Goal: Task Accomplishment & Management: Complete application form

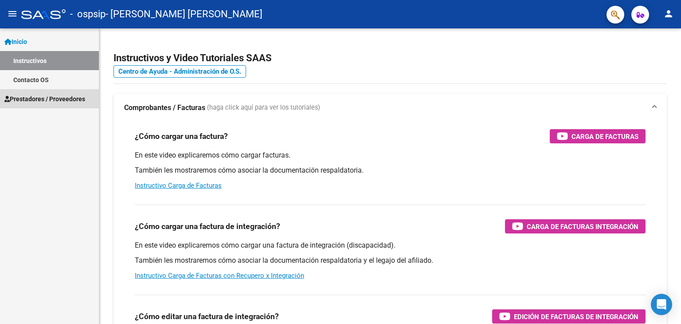
click at [64, 103] on span "Prestadores / Proveedores" at bounding box center [44, 99] width 81 height 10
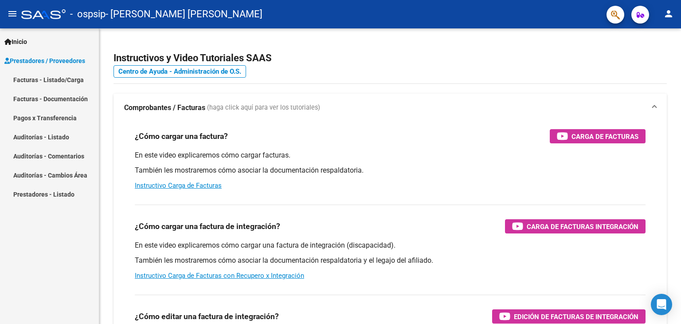
click at [64, 73] on link "Facturas - Listado/Carga" at bounding box center [49, 79] width 99 height 19
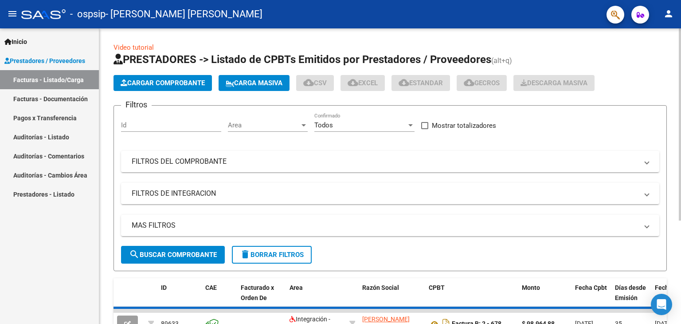
click at [171, 82] on span "Cargar Comprobante" at bounding box center [163, 83] width 84 height 8
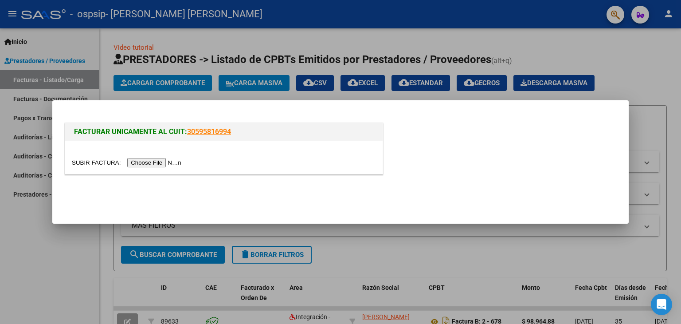
click at [156, 163] on input "file" at bounding box center [128, 162] width 112 height 9
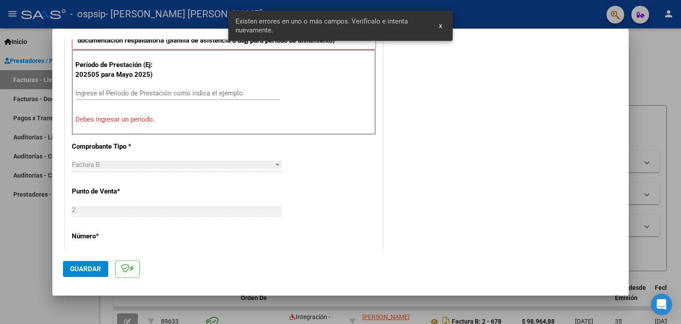
scroll to position [247, 0]
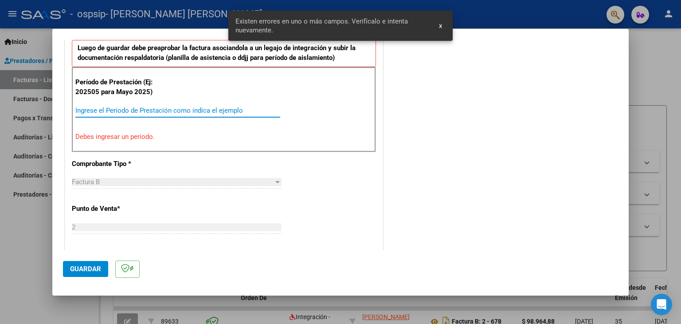
click at [134, 111] on input "Ingrese el Período de Prestación como indica el ejemplo" at bounding box center [177, 110] width 205 height 8
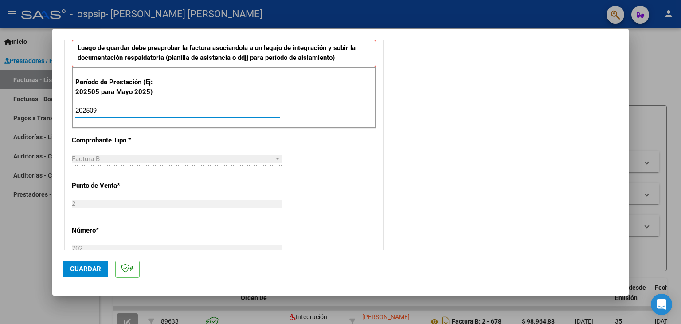
type input "202509"
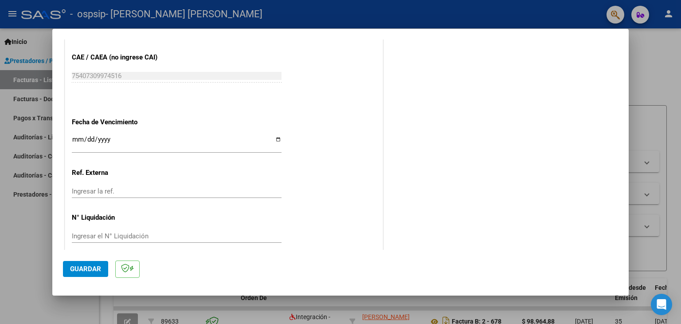
scroll to position [569, 0]
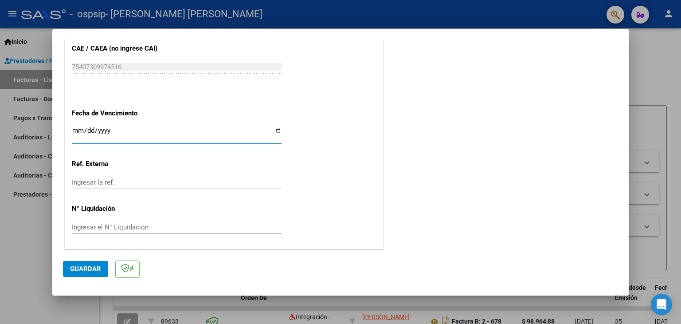
click at [276, 129] on input "Ingresar la fecha" at bounding box center [177, 134] width 210 height 14
type input "[DATE]"
click at [87, 268] on span "Guardar" at bounding box center [85, 269] width 31 height 8
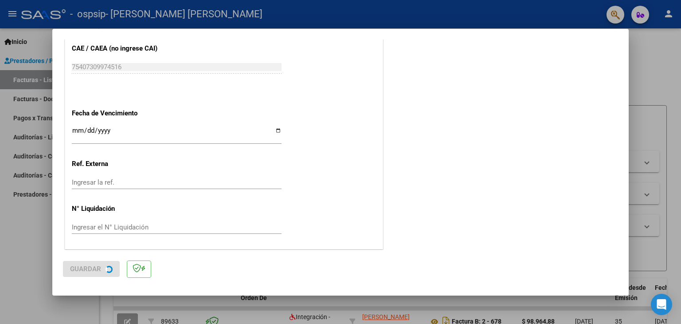
scroll to position [0, 0]
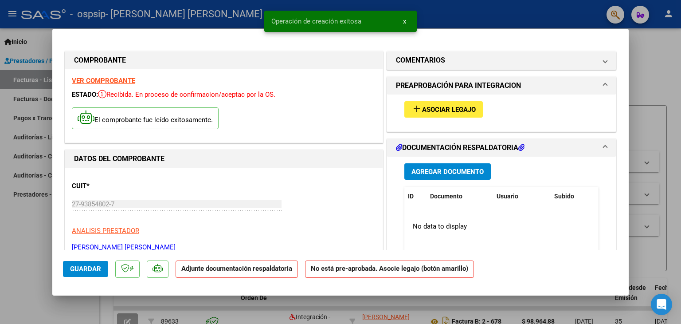
click at [454, 111] on span "Asociar Legajo" at bounding box center [449, 110] width 54 height 8
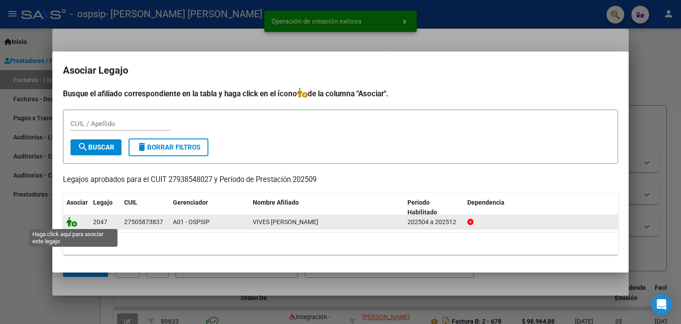
click at [70, 223] on icon at bounding box center [72, 222] width 11 height 10
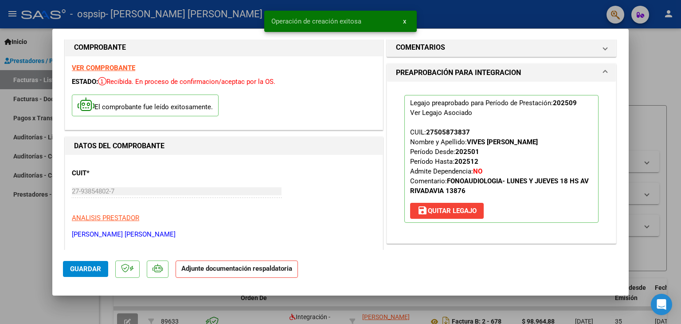
scroll to position [89, 0]
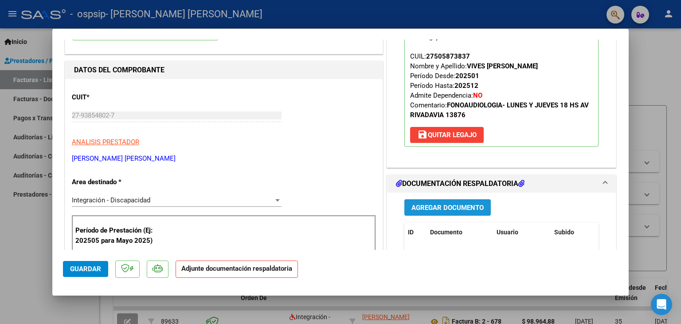
click at [425, 204] on span "Agregar Documento" at bounding box center [448, 208] width 72 height 8
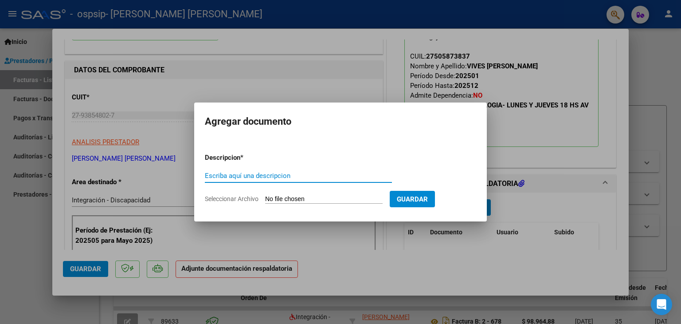
click at [231, 175] on input "Escriba aquí una descripcion" at bounding box center [298, 176] width 187 height 8
type input "Comprobante"
click at [328, 195] on input "Seleccionar Archivo" at bounding box center [324, 199] width 118 height 8
type input "C:\fakepath\27938548027_006_00002_00000702.pdf"
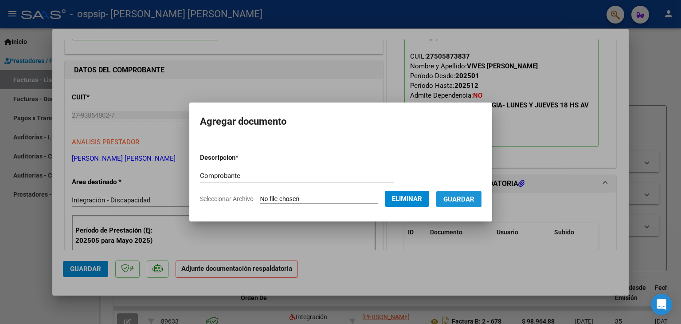
click at [463, 199] on span "Guardar" at bounding box center [458, 199] width 31 height 8
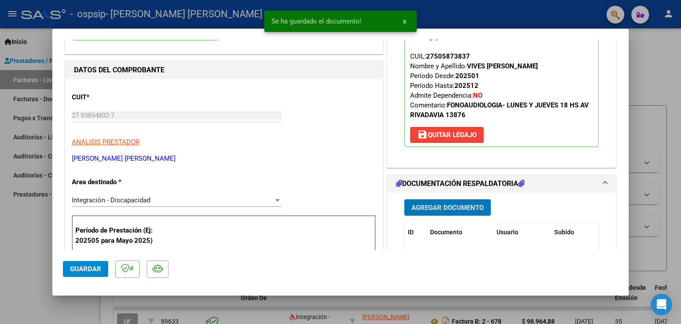
click at [448, 206] on span "Agregar Documento" at bounding box center [448, 208] width 72 height 8
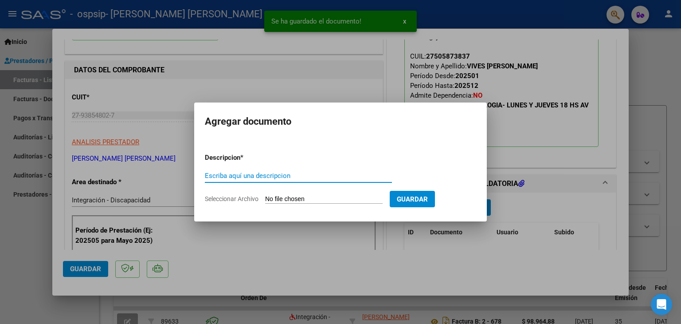
click at [235, 172] on input "Escriba aquí una descripcion" at bounding box center [298, 176] width 187 height 8
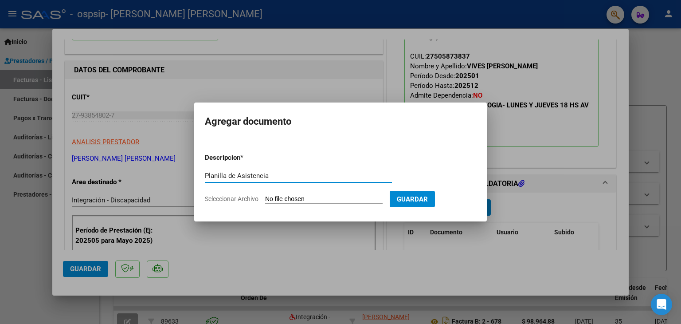
type input "Planilla de Asistencia"
click at [310, 198] on input "Seleccionar Archivo" at bounding box center [324, 199] width 118 height 8
type input "C:\fakepath\Vives Alma.pdf"
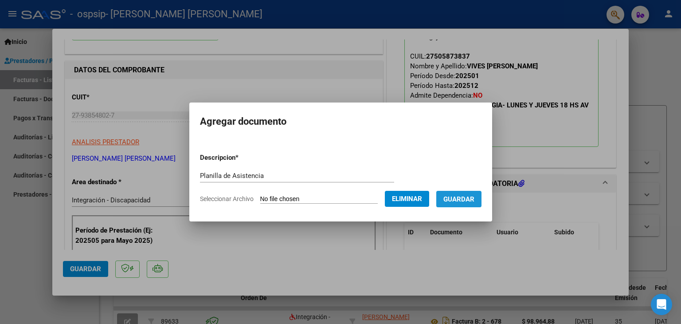
click at [470, 202] on span "Guardar" at bounding box center [458, 199] width 31 height 8
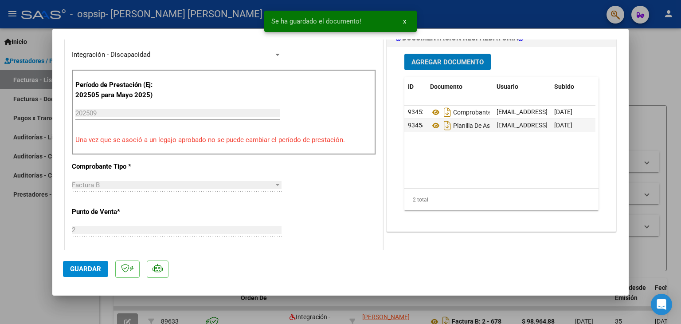
scroll to position [310, 0]
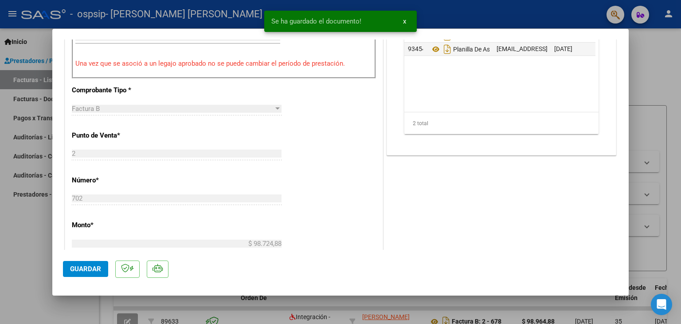
click at [89, 268] on span "Guardar" at bounding box center [85, 269] width 31 height 8
